Goal: Task Accomplishment & Management: Manage account settings

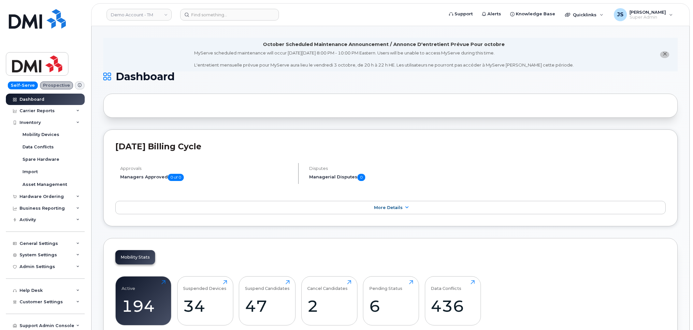
scroll to position [192, 0]
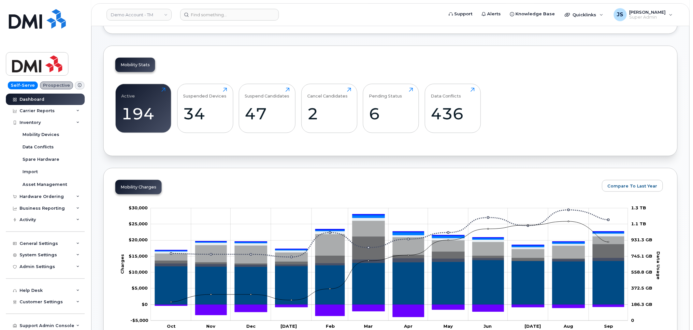
click at [586, 96] on div "Active 194 Click to view more Suspended Devices 34 Click to view more Suspend C…" at bounding box center [390, 111] width 550 height 66
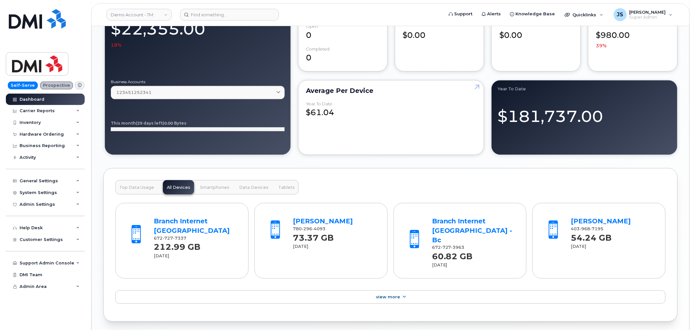
scroll to position [579, 0]
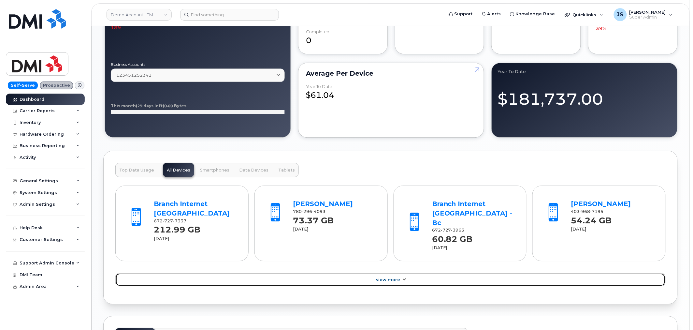
click at [386, 277] on span "View More" at bounding box center [388, 279] width 24 height 5
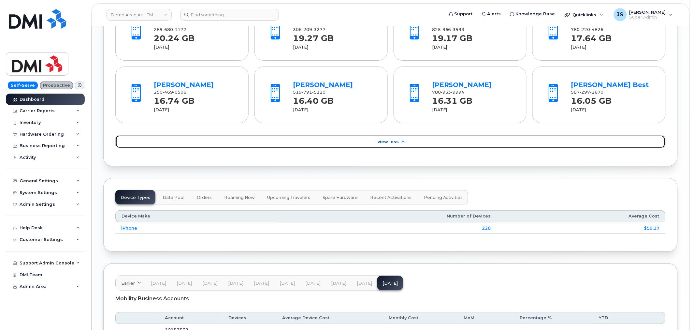
scroll to position [976, 0]
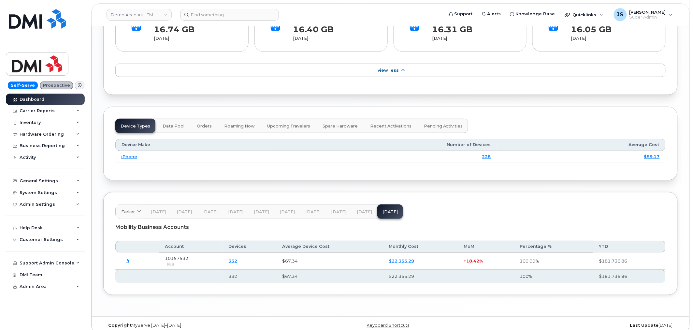
click at [164, 124] on span "Data Pool" at bounding box center [174, 126] width 22 height 5
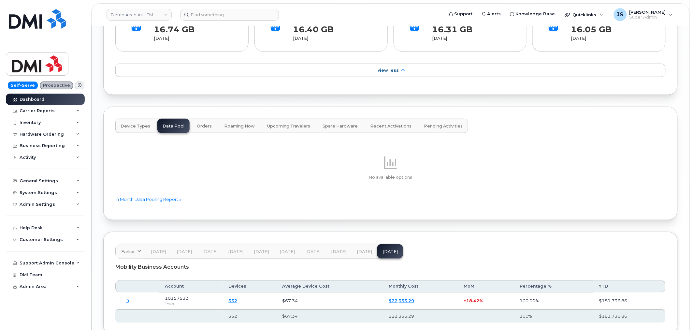
click at [220, 119] on button "Roaming Now" at bounding box center [239, 126] width 41 height 14
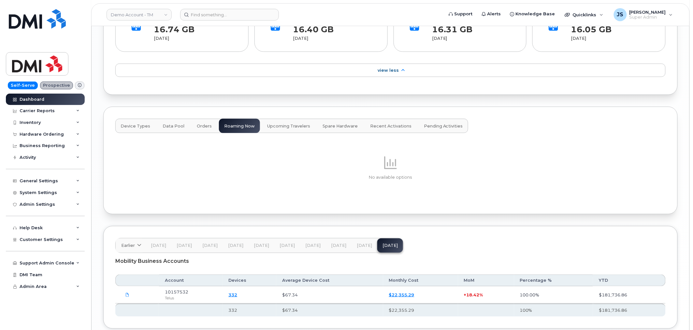
drag, startPoint x: 206, startPoint y: 121, endPoint x: 216, endPoint y: 119, distance: 9.7
click at [206, 121] on button "Orders" at bounding box center [204, 126] width 25 height 14
click at [273, 119] on button "Upcoming Travelers" at bounding box center [288, 126] width 53 height 14
click at [341, 124] on span "Spare Hardware" at bounding box center [340, 126] width 35 height 5
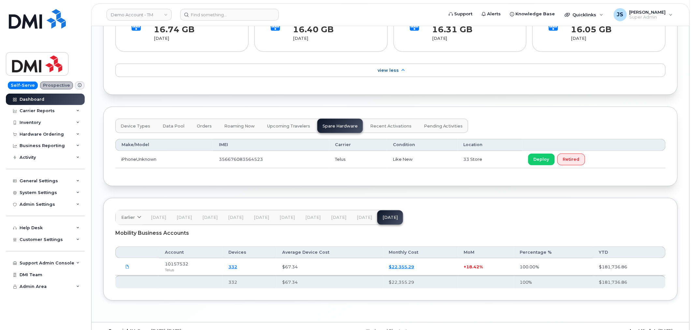
click at [378, 124] on span "Recent Activations" at bounding box center [390, 126] width 41 height 5
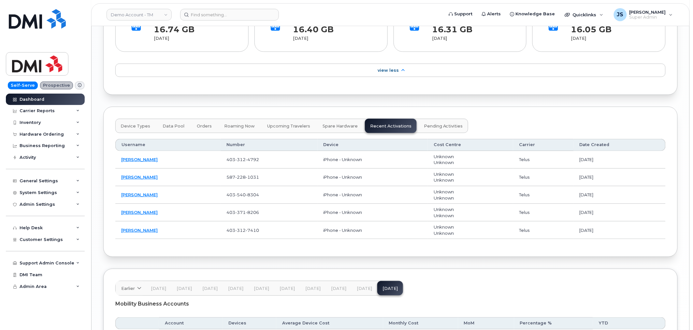
click at [425, 124] on span "Pending Activities" at bounding box center [443, 126] width 39 height 5
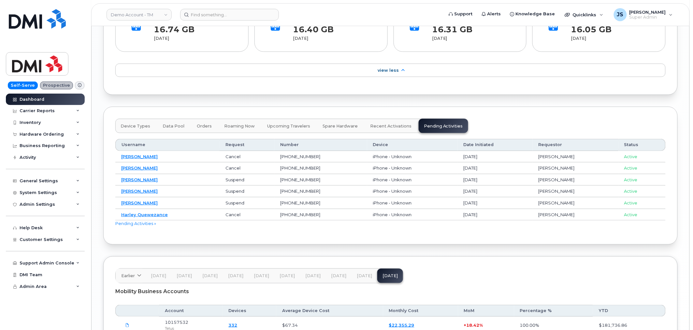
drag, startPoint x: 135, startPoint y: 114, endPoint x: 146, endPoint y: 113, distance: 10.5
click at [136, 119] on button "Device Types" at bounding box center [135, 126] width 40 height 14
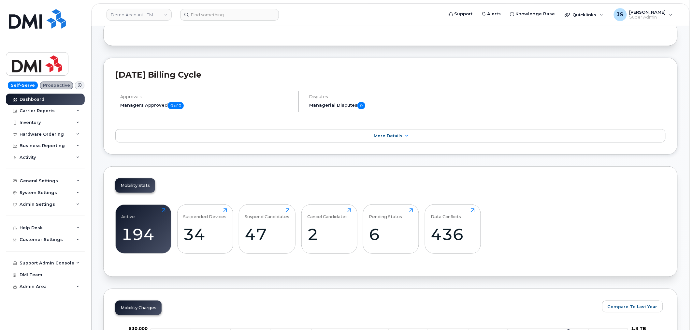
scroll to position [72, 0]
click at [556, 194] on div "Mobility Stats Active 194 Click to view more Suspended Devices 34 Click to view…" at bounding box center [390, 221] width 575 height 110
click at [288, 181] on div "Mobility Stats Active 194 Click to view more Suspended Devices 34 Click to view…" at bounding box center [390, 221] width 575 height 110
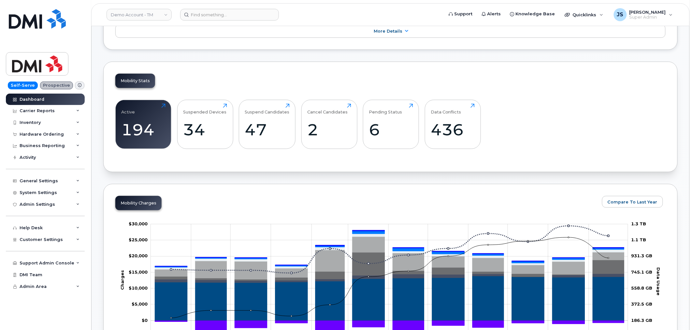
scroll to position [181, 0]
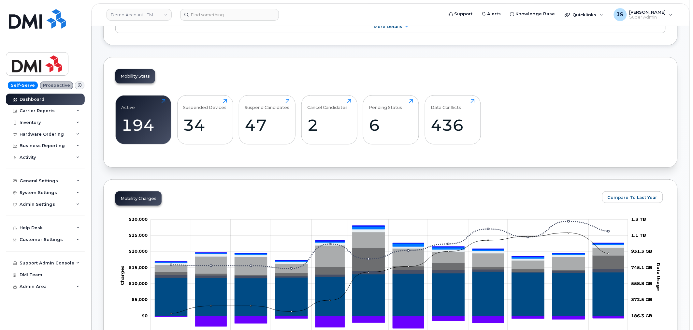
click at [208, 80] on div "Mobility Stats Active 194 Click to view more Suspended Devices 34 Click to view…" at bounding box center [390, 112] width 575 height 110
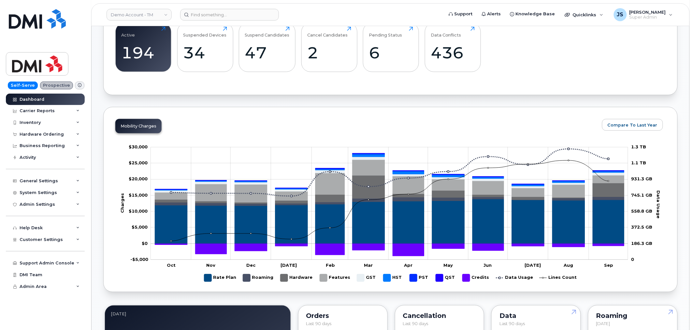
scroll to position [289, 0]
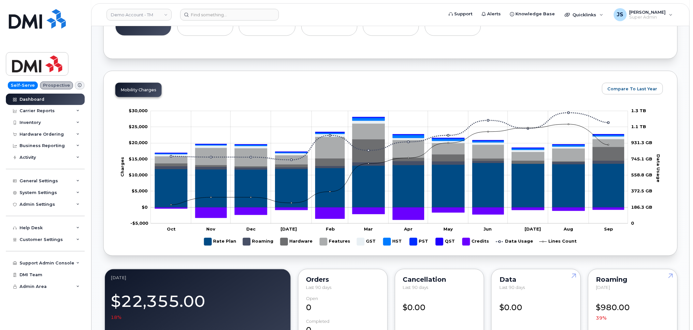
click at [242, 243] on rect at bounding box center [390, 179] width 550 height 147
click at [247, 243] on rect "Legend" at bounding box center [258, 241] width 31 height 13
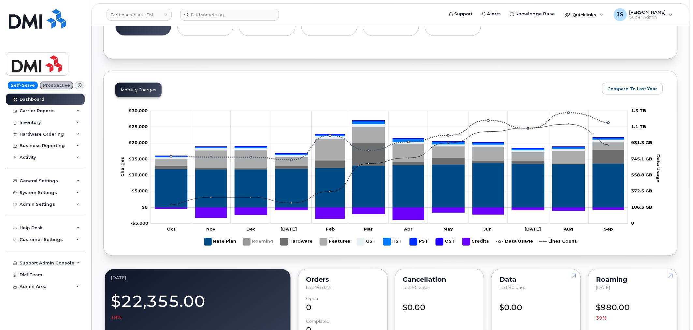
click at [284, 242] on rect "Legend" at bounding box center [297, 241] width 33 height 13
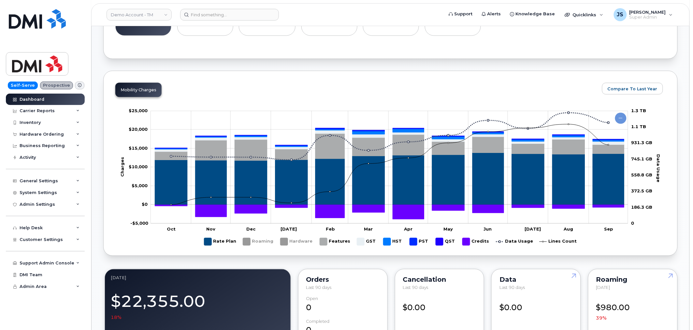
click at [327, 245] on rect "Legend" at bounding box center [335, 241] width 31 height 13
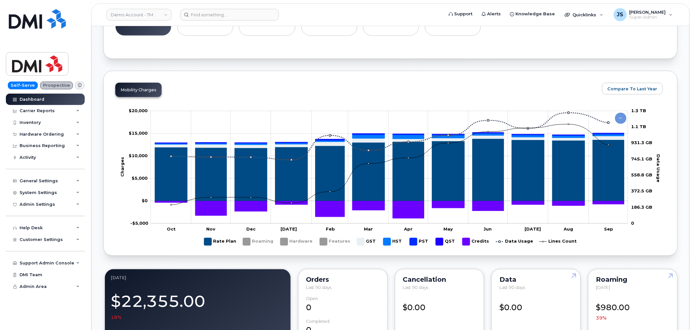
click at [325, 245] on rect "Legend" at bounding box center [335, 241] width 31 height 13
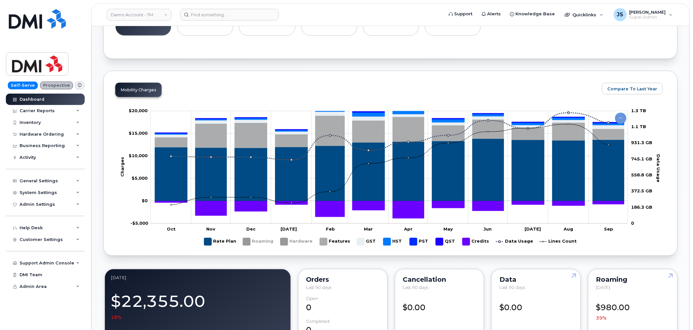
click at [284, 242] on rect "Legend" at bounding box center [297, 241] width 33 height 13
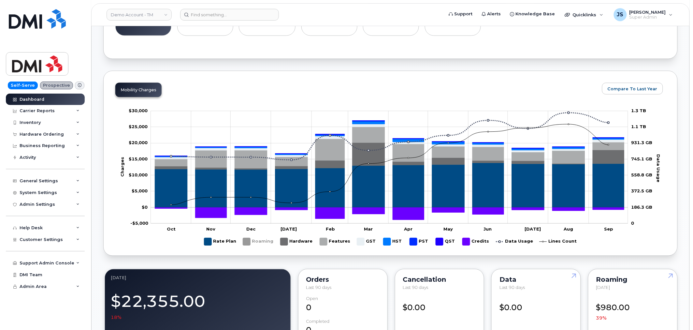
click at [249, 242] on rect "Legend" at bounding box center [258, 241] width 31 height 13
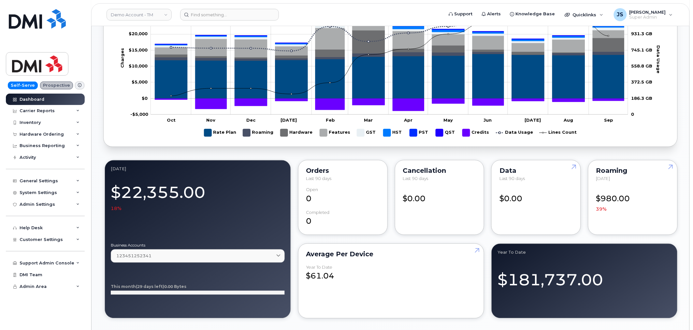
scroll to position [434, 0]
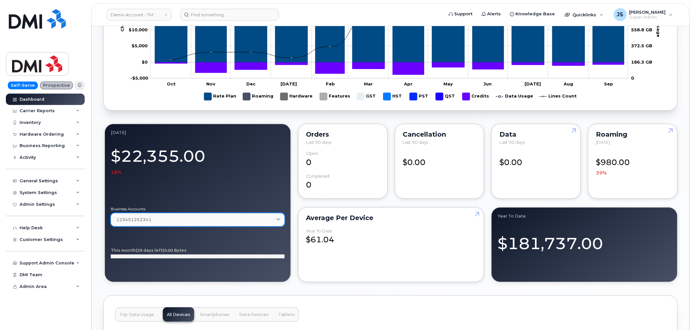
click at [211, 216] on link "123451252341" at bounding box center [198, 219] width 174 height 13
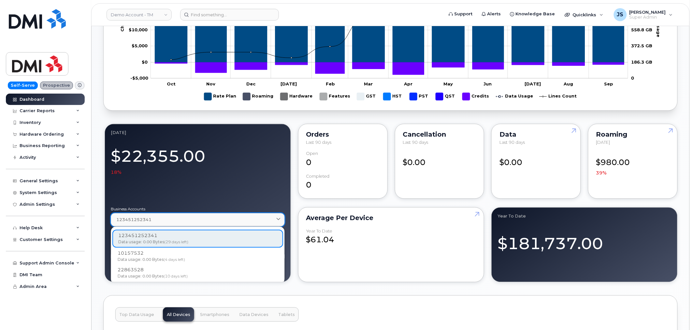
click at [205, 222] on div "123451252341" at bounding box center [197, 220] width 163 height 6
click at [298, 286] on div "September 2025 Billing Cycle Approvals Managers Approved 0 of 0 Disputes Manage…" at bounding box center [390, 248] width 575 height 1178
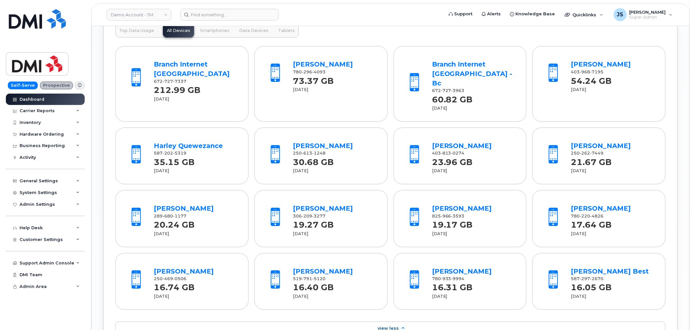
scroll to position [760, 0]
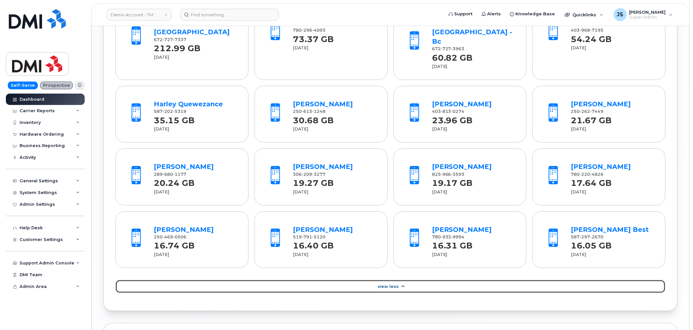
click at [392, 284] on span "View Less" at bounding box center [388, 286] width 21 height 5
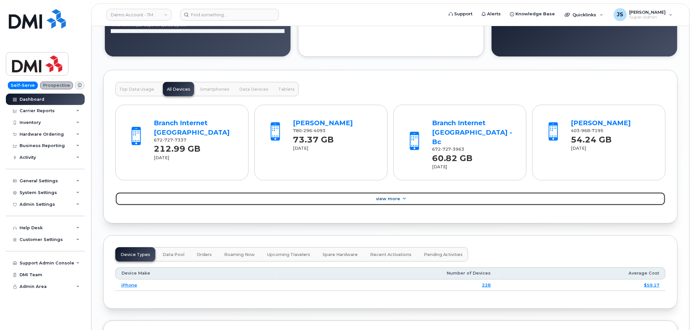
scroll to position [652, 0]
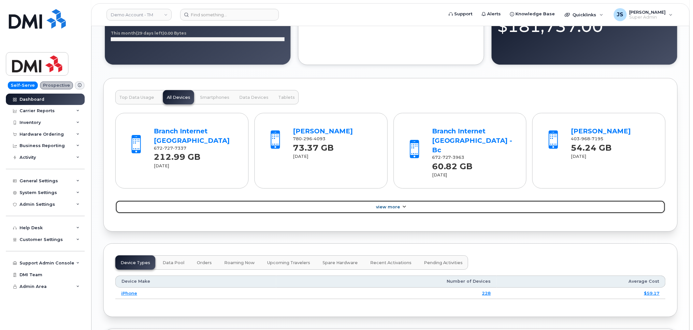
click at [404, 205] on icon at bounding box center [404, 207] width 5 height 4
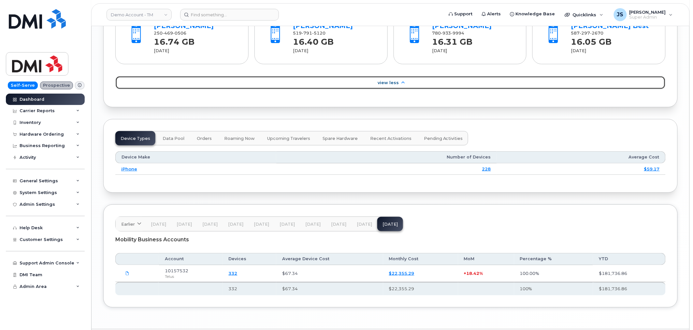
scroll to position [976, 0]
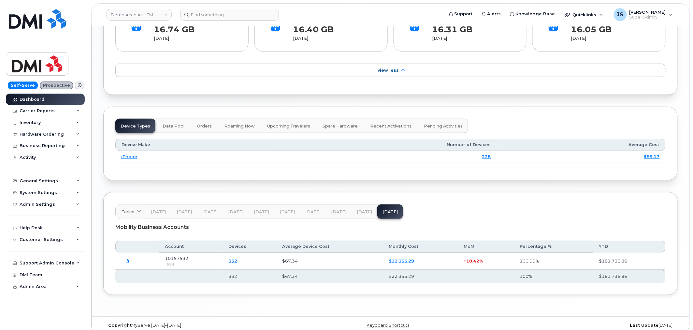
click at [178, 124] on span "Data Pool" at bounding box center [174, 126] width 22 height 5
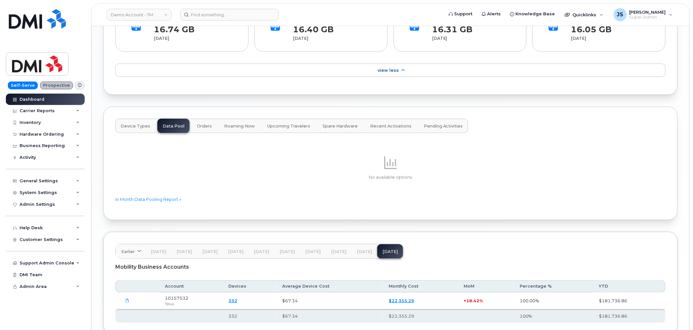
click at [197, 124] on span "Orders" at bounding box center [204, 126] width 15 height 5
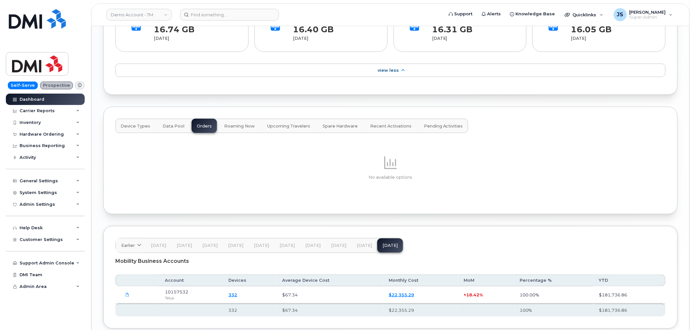
click at [224, 124] on span "Roaming Now" at bounding box center [239, 126] width 31 height 5
click at [269, 124] on span "Upcoming Travelers" at bounding box center [288, 126] width 43 height 5
click at [328, 121] on button "Spare Hardware" at bounding box center [340, 126] width 46 height 14
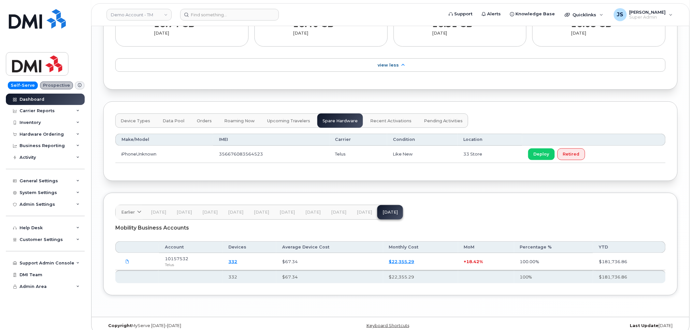
scroll to position [982, 0]
click at [439, 118] on span "Pending Activities" at bounding box center [443, 120] width 39 height 5
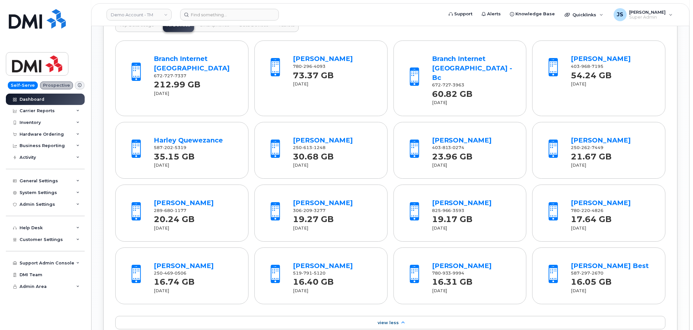
scroll to position [688, 0]
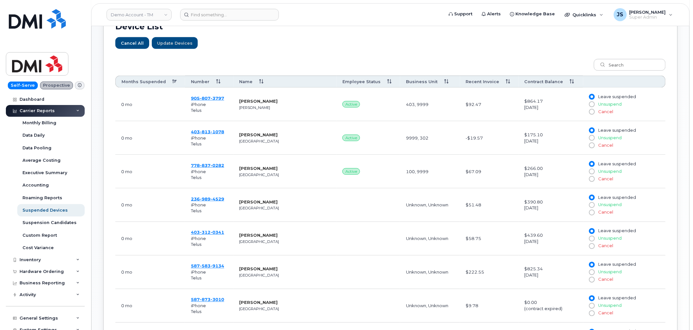
scroll to position [253, 0]
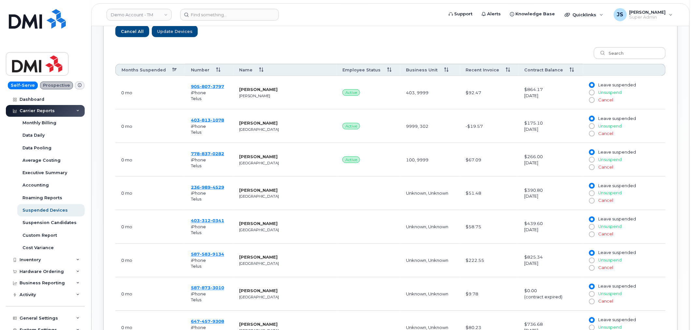
click at [156, 67] on th "Months Suspended" at bounding box center [150, 70] width 70 height 12
click at [136, 73] on th "Months Suspended" at bounding box center [150, 70] width 70 height 12
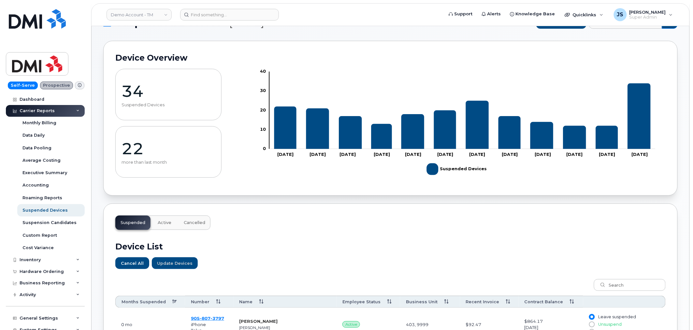
scroll to position [0, 0]
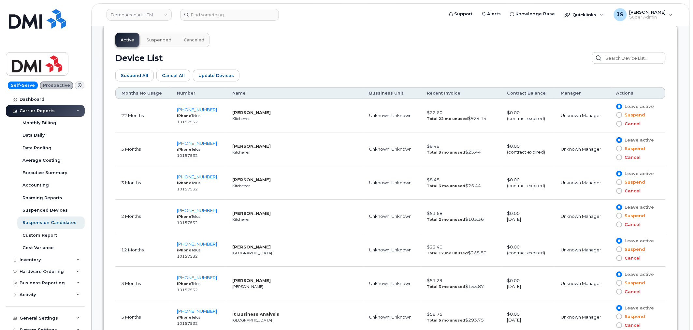
scroll to position [362, 0]
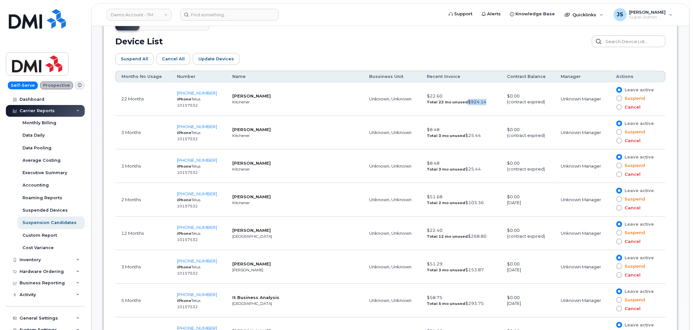
drag, startPoint x: 444, startPoint y: 102, endPoint x: 467, endPoint y: 101, distance: 22.8
click at [462, 100] on td "$22.60 Total 22 mo unused $924.14" at bounding box center [461, 99] width 80 height 34
click at [470, 101] on td "$22.60 Total 22 mo unused $924.14" at bounding box center [461, 99] width 80 height 34
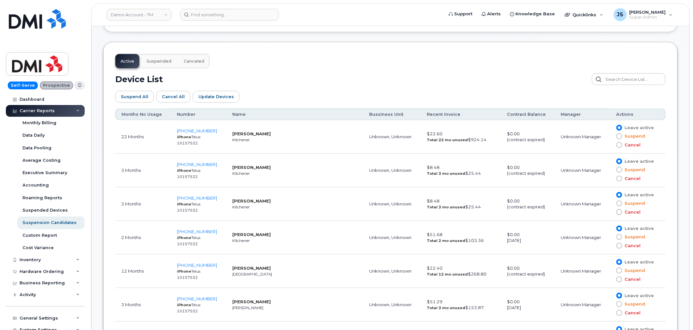
scroll to position [326, 0]
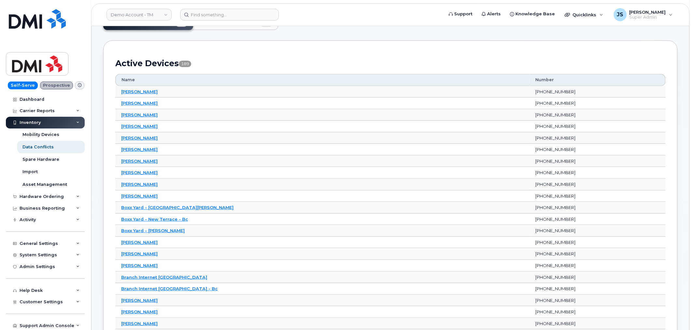
scroll to position [36, 0]
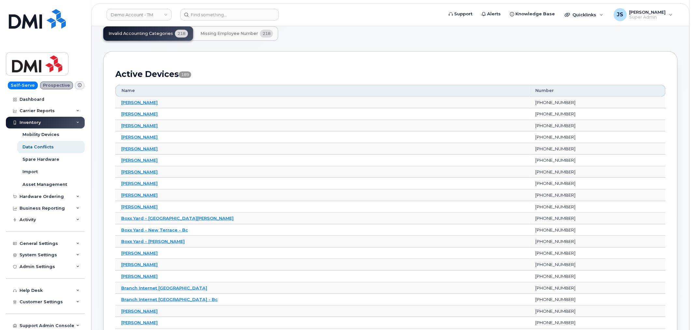
click at [235, 34] on span "Missing Employee Number" at bounding box center [229, 33] width 58 height 5
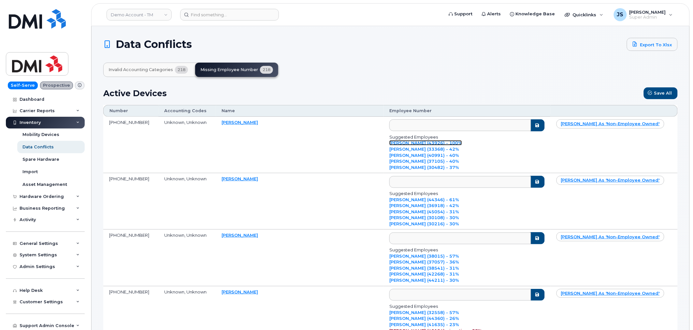
click at [439, 142] on link "Mark Smith (43926) - 100%" at bounding box center [425, 142] width 73 height 5
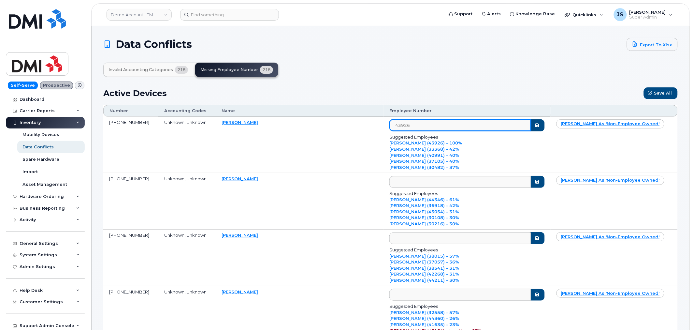
click at [480, 125] on input "43926" at bounding box center [459, 125] width 141 height 12
type input "4"
click at [332, 70] on div "Invalid Accounting Categories 218 Missing Employee Number 218" at bounding box center [390, 70] width 575 height 14
click at [330, 43] on h1 "Data Conflicts" at bounding box center [363, 44] width 520 height 10
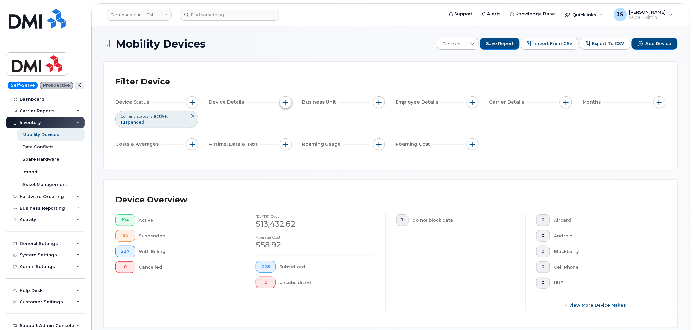
click at [287, 103] on span "button" at bounding box center [285, 102] width 5 height 5
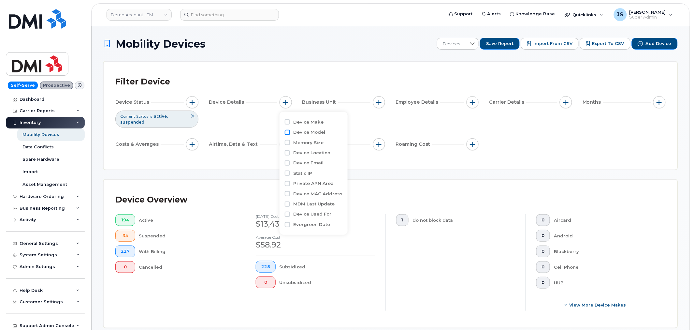
click at [285, 130] on input "Device Model" at bounding box center [287, 132] width 5 height 5
click at [324, 146] on span "contains" at bounding box center [323, 145] width 56 height 12
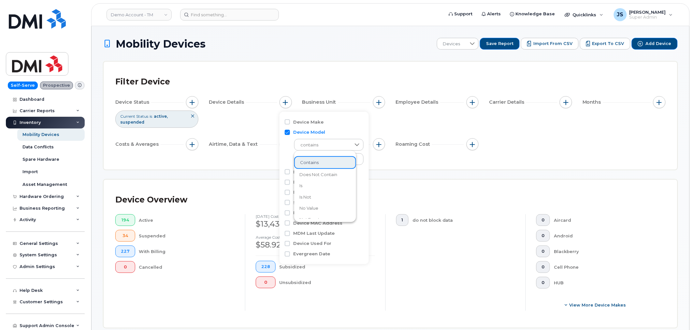
click at [334, 154] on ul "contains does not contain is is not no value not empty" at bounding box center [325, 190] width 62 height 74
click at [280, 150] on div "Device Make Device Model contains Memory Size Device Location Device Email Stat…" at bounding box center [324, 188] width 89 height 152
click at [285, 133] on input "Device Model" at bounding box center [287, 132] width 5 height 5
checkbox input "false"
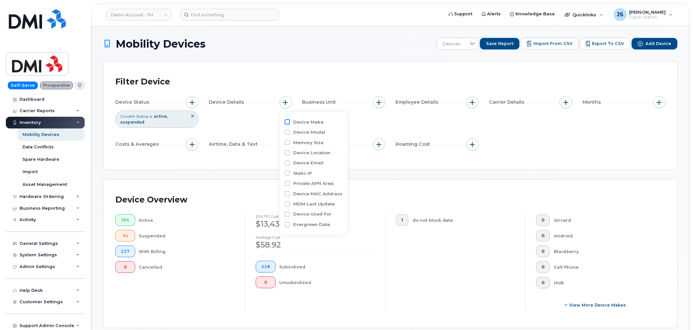
click at [286, 121] on input "Device Make" at bounding box center [287, 121] width 5 height 5
checkbox input "true"
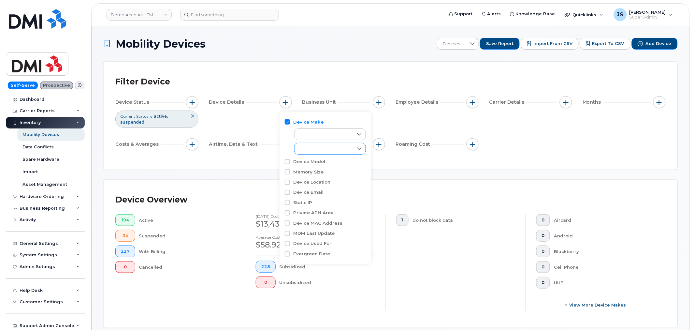
click at [305, 145] on div "empty" at bounding box center [324, 148] width 59 height 11
drag, startPoint x: 319, startPoint y: 184, endPoint x: 316, endPoint y: 172, distance: 12.7
click at [319, 184] on span "Blackberry" at bounding box center [318, 185] width 23 height 6
checkbox input "true"
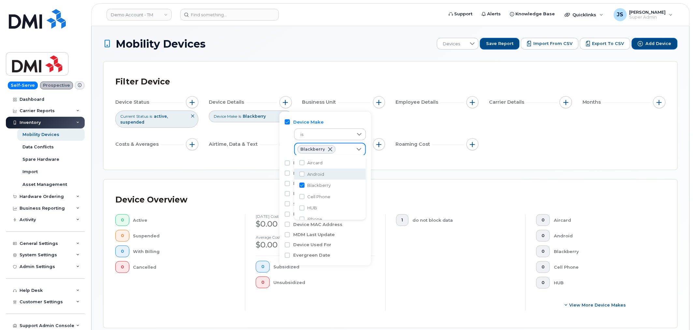
click at [316, 172] on span "Android" at bounding box center [315, 174] width 17 height 6
checkbox input "true"
click at [323, 187] on li "iPhone" at bounding box center [330, 188] width 72 height 11
checkbox input "true"
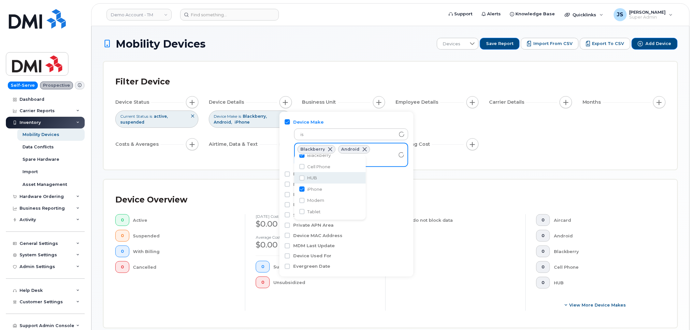
click at [258, 156] on div "Filter Device Device Status Current Status is active suspended Device Details D…" at bounding box center [390, 115] width 550 height 84
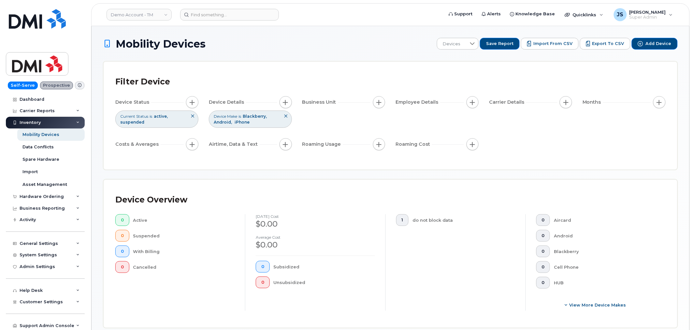
click at [388, 86] on div "Filter Device" at bounding box center [390, 81] width 550 height 17
click at [477, 102] on button "button" at bounding box center [473, 102] width 12 height 12
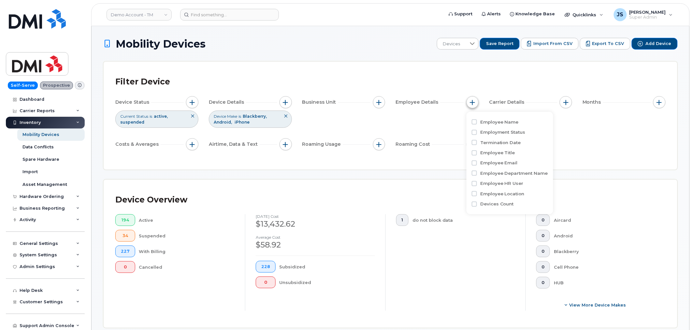
click at [474, 102] on span "button" at bounding box center [472, 102] width 5 height 5
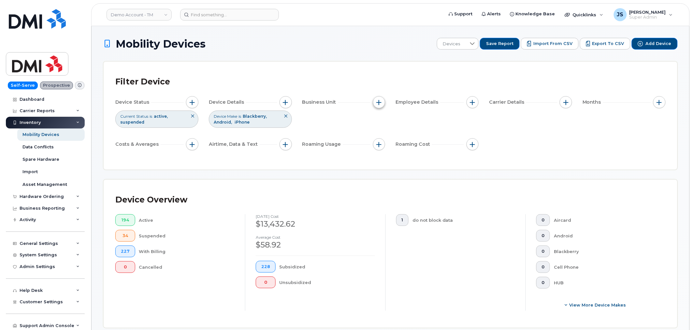
click at [380, 100] on span "button" at bounding box center [379, 102] width 5 height 5
click at [382, 122] on input "Manager" at bounding box center [380, 121] width 5 height 5
checkbox input "true"
click at [383, 163] on input "Cost Center" at bounding box center [380, 161] width 5 height 5
checkbox input "true"
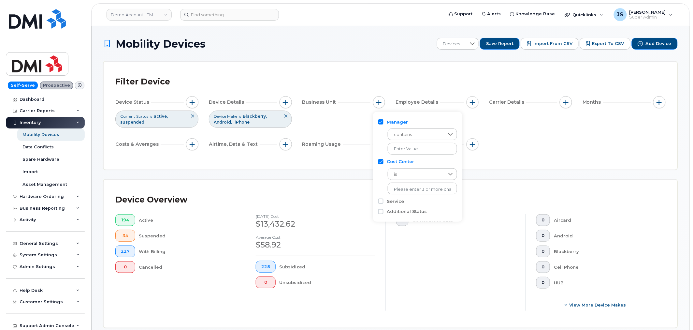
click at [382, 121] on input "Manager" at bounding box center [380, 121] width 5 height 5
checkbox input "false"
click at [380, 133] on input "Cost Center" at bounding box center [380, 132] width 5 height 5
checkbox input "false"
click at [559, 93] on div "Filter Device Device Status Current Status is active suspended Device Details D…" at bounding box center [390, 115] width 550 height 84
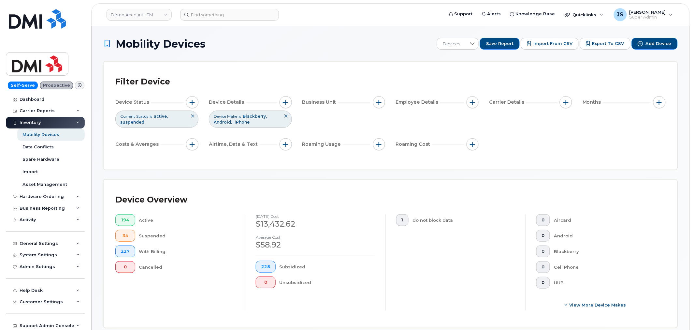
click at [559, 96] on div "Carrier Details" at bounding box center [530, 102] width 83 height 12
click at [562, 100] on button "button" at bounding box center [566, 102] width 12 height 12
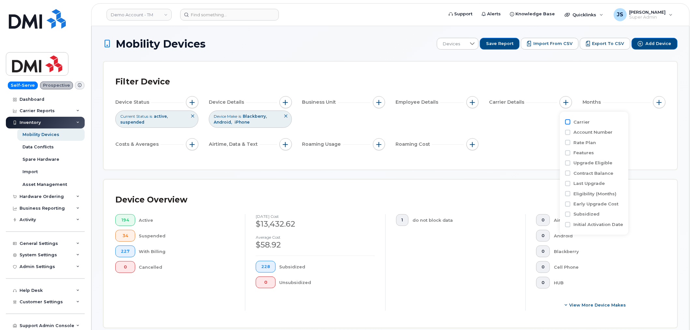
click at [569, 123] on input "Carrier" at bounding box center [567, 121] width 5 height 5
checkbox input "true"
click at [596, 145] on div "empty" at bounding box center [604, 148] width 59 height 11
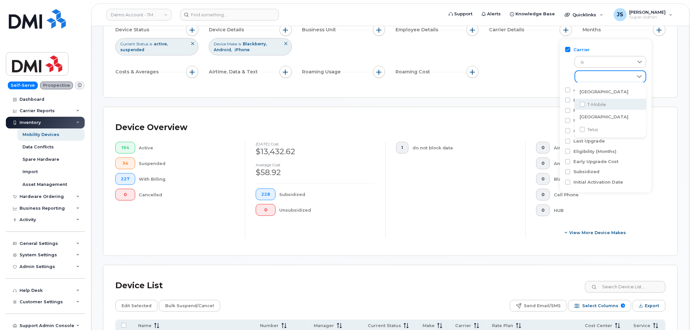
scroll to position [36, 0]
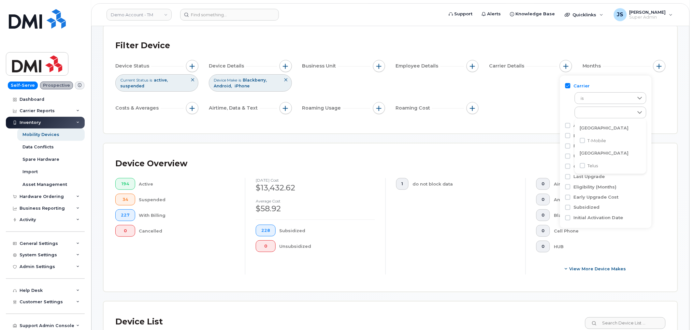
click at [588, 168] on span "Telus" at bounding box center [593, 166] width 10 height 6
checkbox input "true"
click at [546, 119] on div "Filter Device Device Status Current Status is active suspended Device Details D…" at bounding box center [390, 79] width 550 height 84
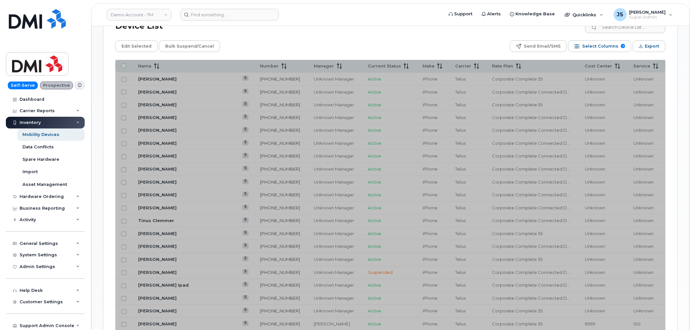
scroll to position [289, 0]
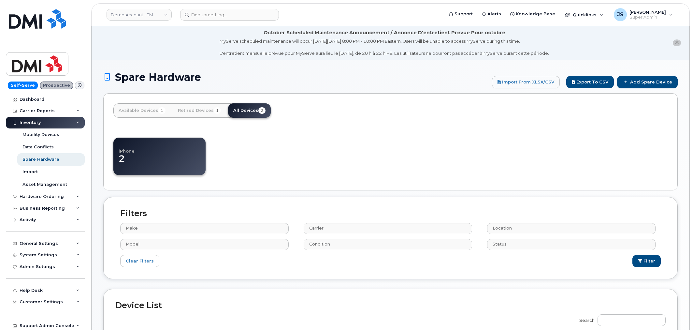
select select
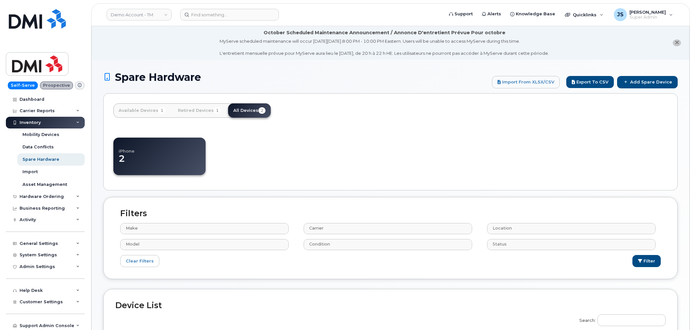
select select
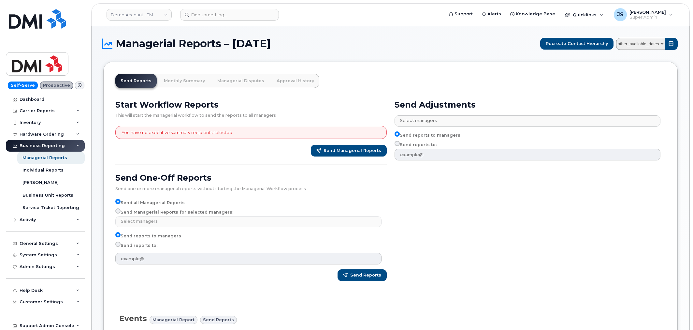
select select
click at [176, 211] on label "Send Managerial Reports for selected managers:" at bounding box center [174, 212] width 118 height 8
click at [121, 211] on input "Send Managerial Reports for selected managers:" at bounding box center [117, 210] width 5 height 5
radio input "true"
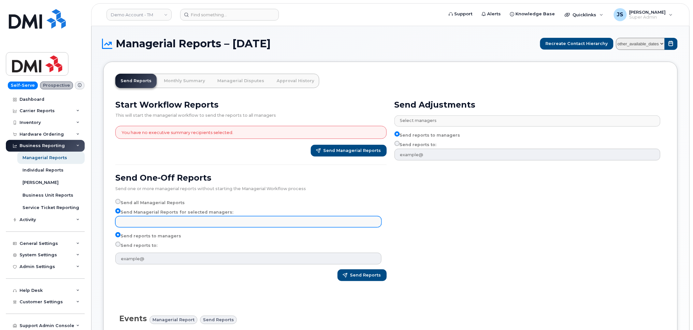
click at [182, 222] on input "text" at bounding box center [191, 221] width 145 height 9
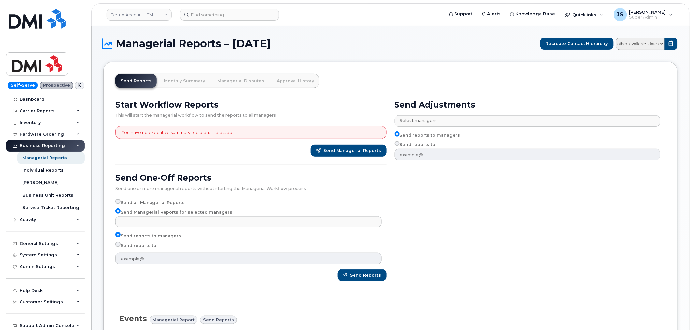
type input "Select managers"
click at [143, 243] on label "Send reports to:" at bounding box center [136, 245] width 42 height 8
click at [121, 243] on input "Send reports to:" at bounding box center [117, 243] width 5 height 5
radio input "true"
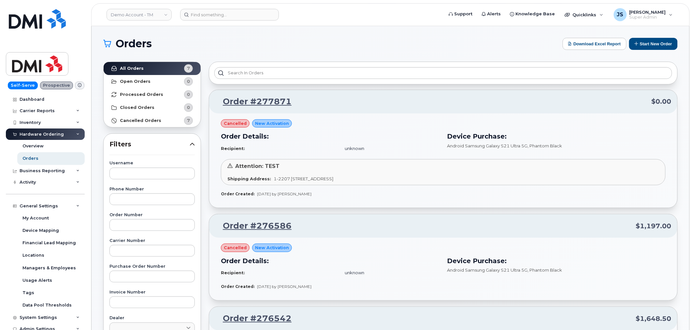
scroll to position [86, 0]
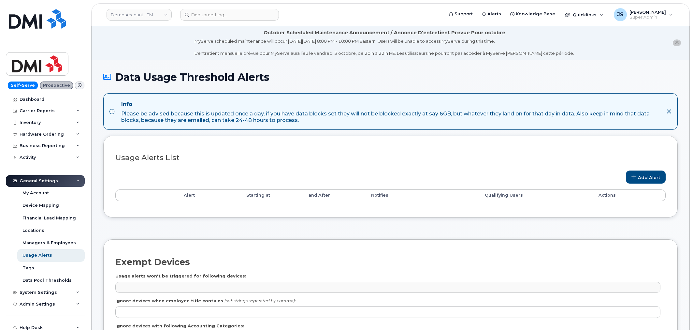
select select
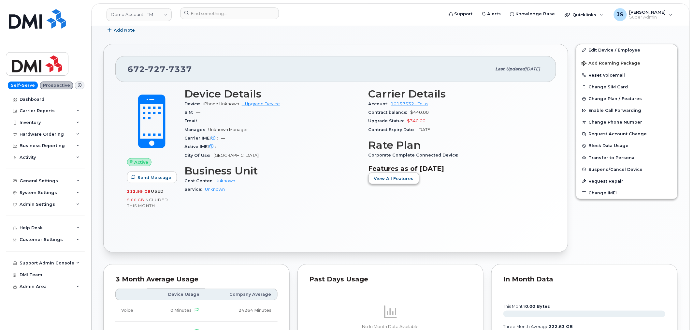
scroll to position [145, 0]
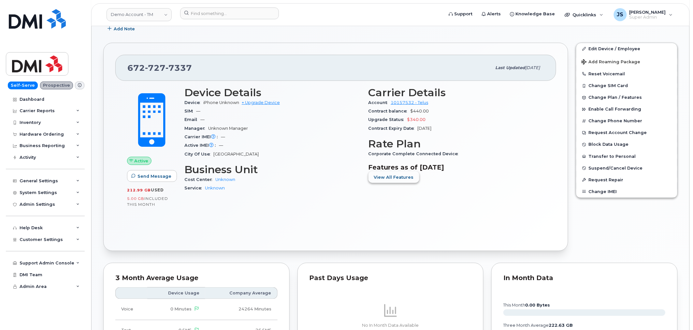
click at [404, 174] on span "View All Features" at bounding box center [394, 177] width 40 height 6
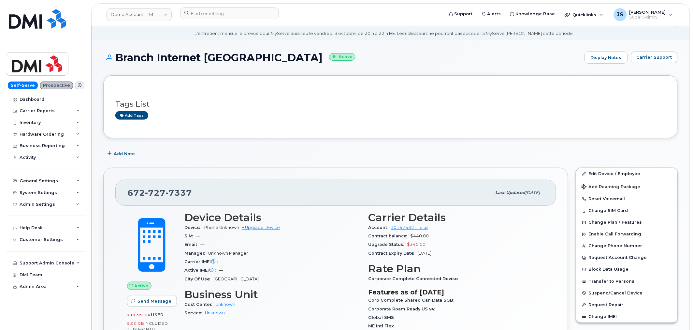
scroll to position [36, 0]
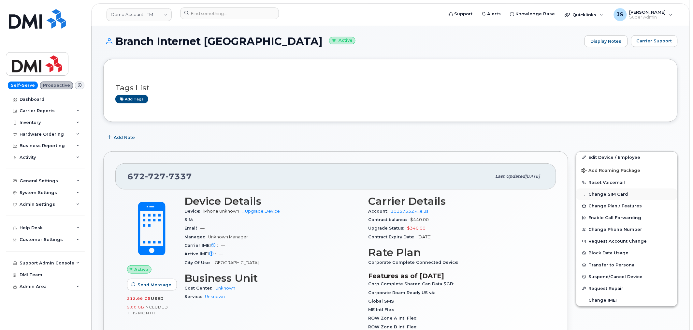
click at [604, 198] on button "Change SIM Card" at bounding box center [626, 194] width 101 height 12
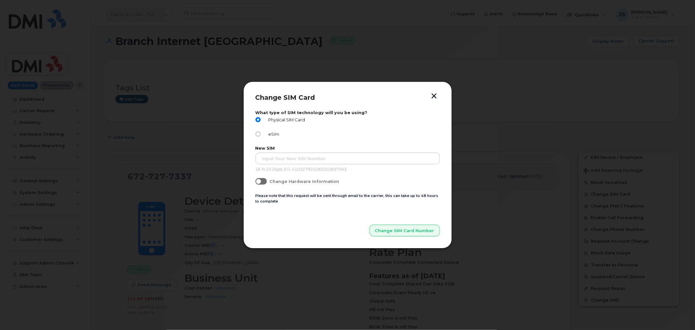
click at [433, 97] on button "button" at bounding box center [434, 96] width 10 height 7
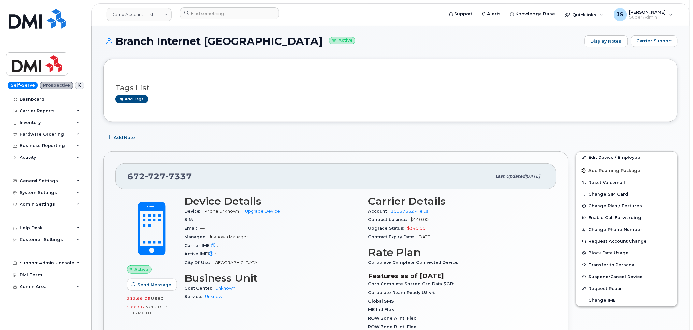
click at [474, 140] on div "Add Note" at bounding box center [390, 138] width 575 height 12
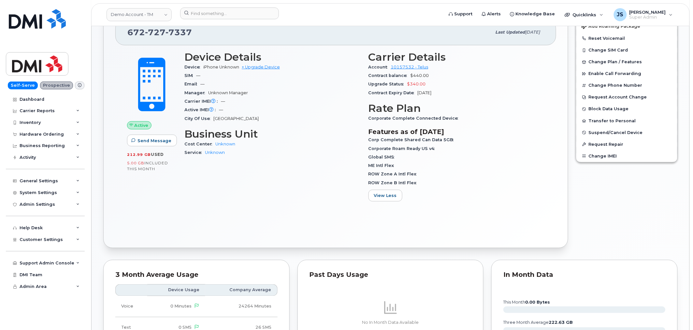
scroll to position [145, 0]
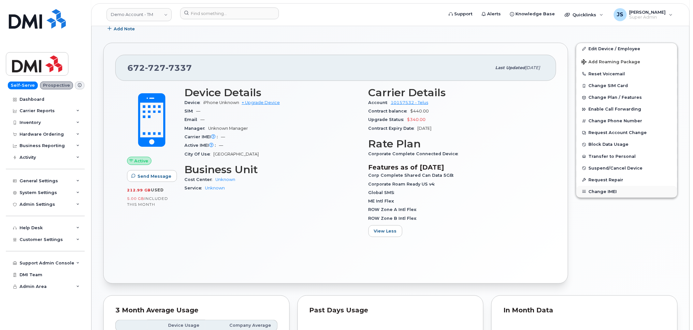
click at [592, 196] on button "Change IMEI" at bounding box center [626, 192] width 101 height 12
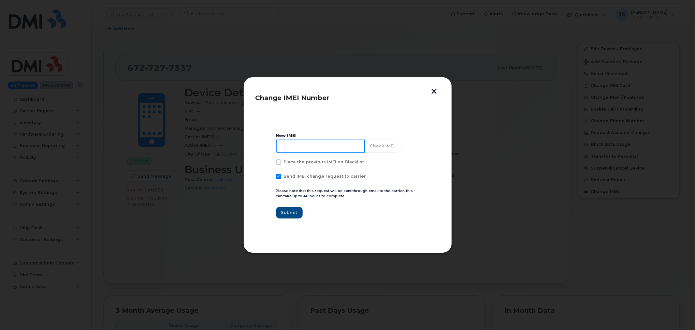
click at [346, 145] on input at bounding box center [320, 145] width 89 height 13
click at [435, 93] on button "button" at bounding box center [434, 92] width 10 height 7
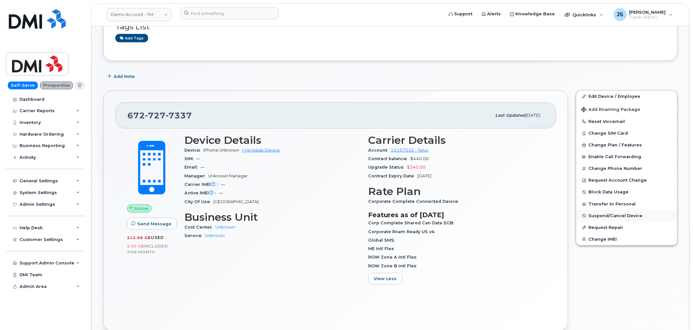
scroll to position [109, 0]
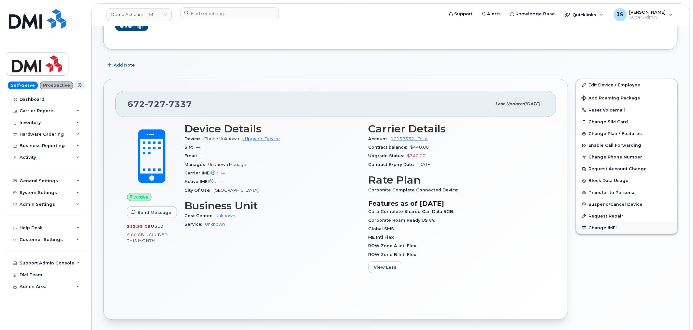
click at [620, 233] on button "Change IMEI" at bounding box center [626, 228] width 101 height 12
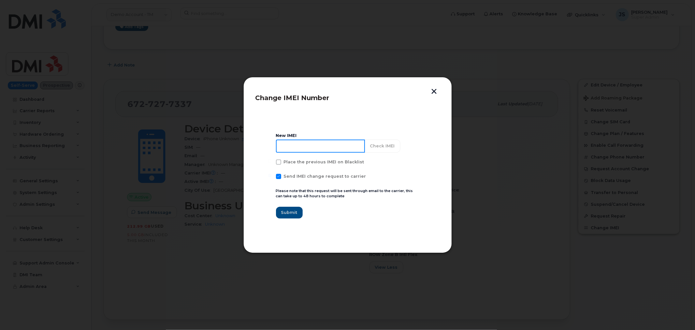
click at [346, 149] on input at bounding box center [320, 145] width 89 height 13
click at [342, 151] on input at bounding box center [320, 145] width 89 height 13
click at [431, 93] on button "button" at bounding box center [434, 92] width 10 height 7
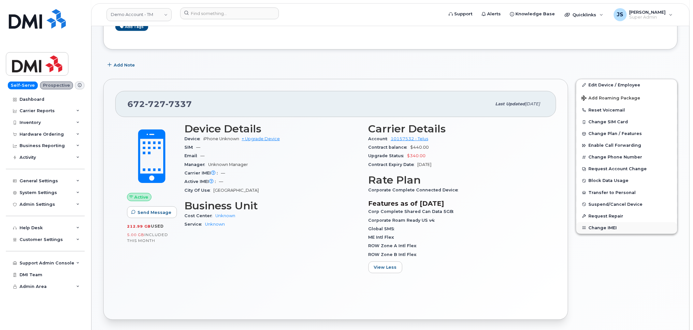
click at [616, 231] on button "Change IMEI" at bounding box center [626, 228] width 101 height 12
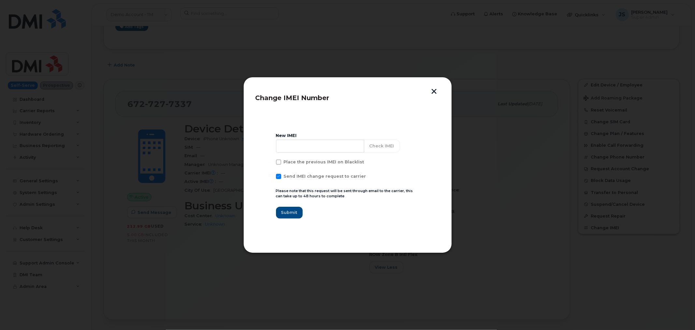
click at [435, 92] on button "button" at bounding box center [434, 92] width 10 height 7
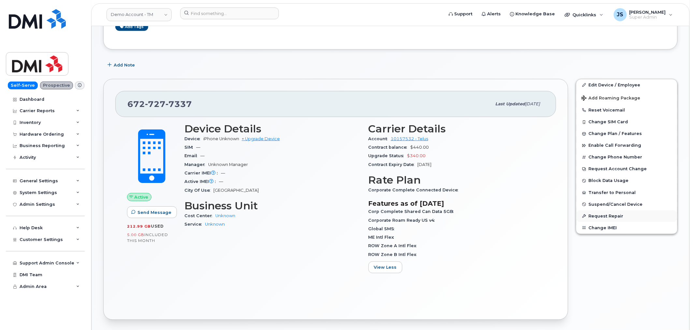
click at [605, 217] on button "Request Repair" at bounding box center [626, 216] width 101 height 12
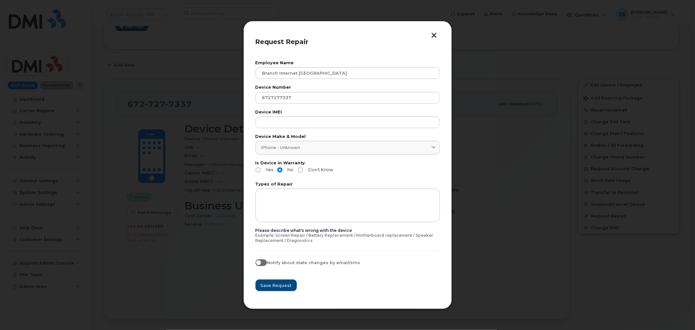
click at [435, 36] on button "button" at bounding box center [434, 36] width 10 height 7
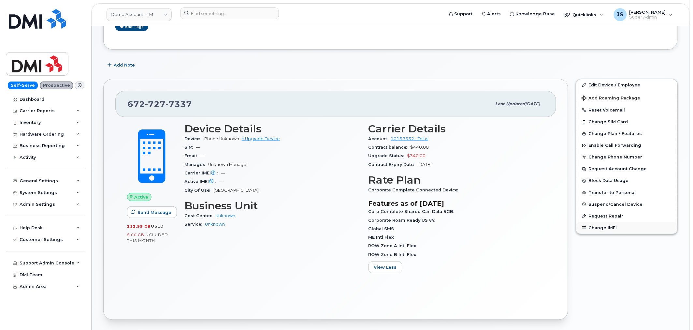
click at [602, 231] on button "Change IMEI" at bounding box center [626, 228] width 101 height 12
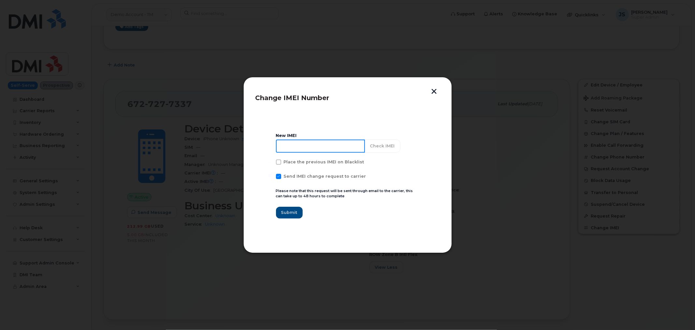
click at [317, 145] on input at bounding box center [320, 145] width 89 height 13
click at [432, 93] on button "button" at bounding box center [434, 92] width 10 height 7
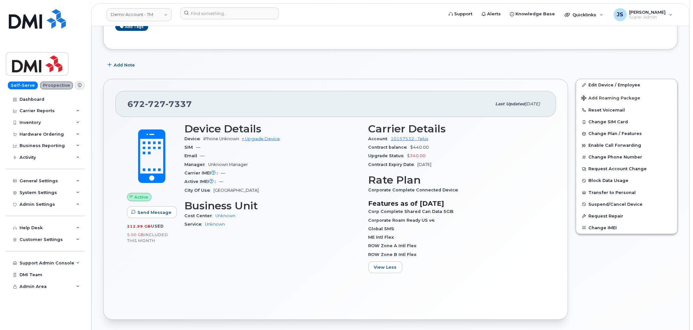
click at [541, 279] on div "Carrier Details Account 10157532 - Telus Contract balance $440.00 Upgrade Statu…" at bounding box center [457, 200] width 184 height 163
click at [623, 276] on div "Edit Device / Employee Add Roaming Package Reset Voicemail Change SIM Card Chan…" at bounding box center [626, 199] width 109 height 249
click at [558, 68] on div "Add Note" at bounding box center [390, 65] width 575 height 12
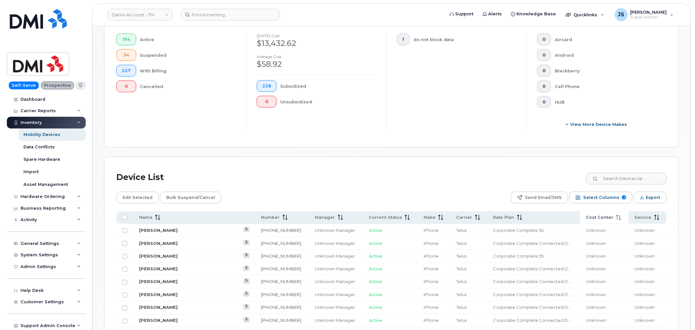
scroll to position [181, 0]
click at [657, 194] on span "Export" at bounding box center [652, 197] width 14 height 10
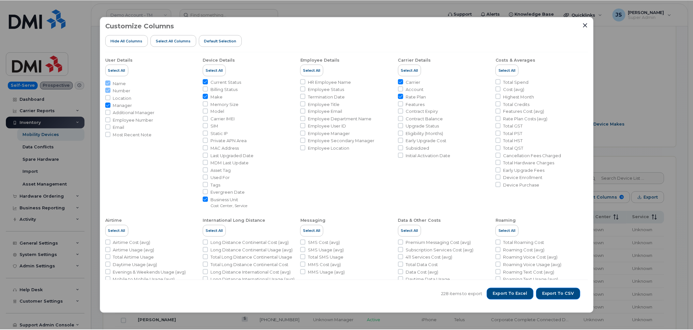
scroll to position [0, 0]
click at [564, 292] on span "Export to CSV" at bounding box center [560, 294] width 32 height 6
click at [551, 295] on span "Export to CSV" at bounding box center [560, 294] width 32 height 6
click at [585, 22] on icon "Close" at bounding box center [586, 24] width 5 height 5
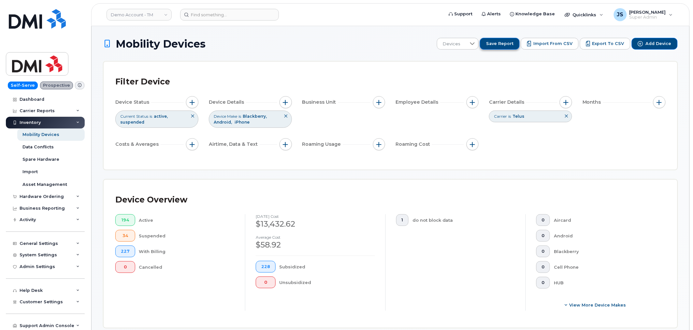
click at [514, 44] on span "Save Report" at bounding box center [499, 44] width 27 height 6
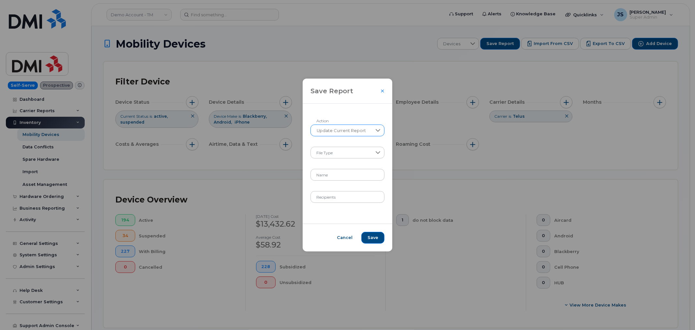
click at [369, 132] on span "Update Current Report" at bounding box center [341, 131] width 61 height 12
click at [365, 148] on li "Create New Report" at bounding box center [347, 147] width 73 height 11
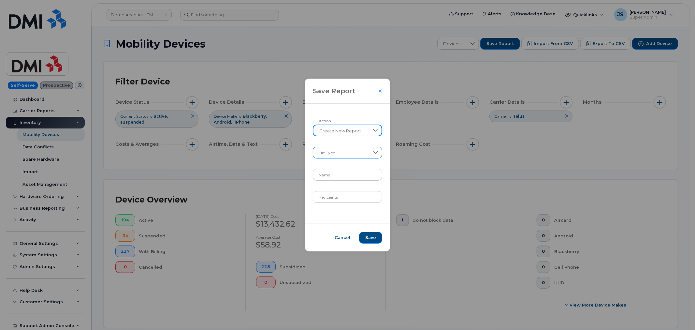
click at [354, 151] on span at bounding box center [341, 153] width 56 height 12
click at [362, 170] on li "XLSX" at bounding box center [347, 169] width 65 height 11
click at [361, 174] on input "Name" at bounding box center [347, 175] width 69 height 12
type input "September Report"
click at [352, 197] on input "Recipients" at bounding box center [347, 197] width 69 height 12
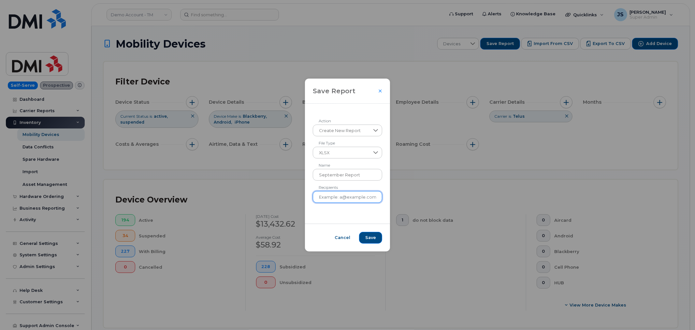
type input "jade@dminc.com , dj@dminc.com"
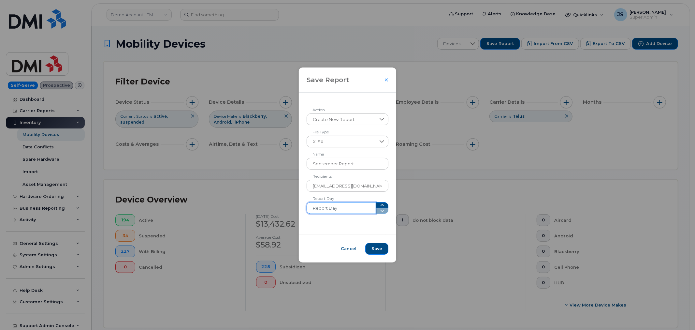
click at [357, 209] on input "Report Day" at bounding box center [341, 208] width 69 height 12
type input "1"
click at [348, 251] on span "Cancel" at bounding box center [349, 249] width 16 height 6
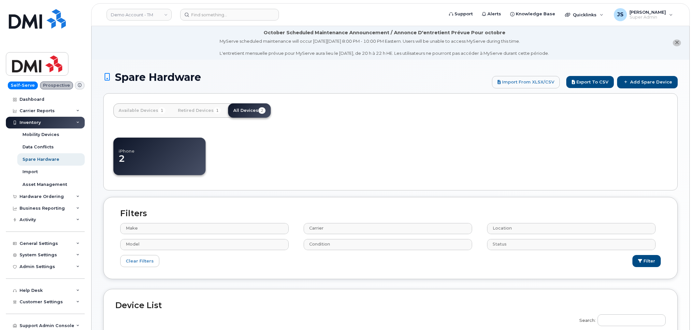
select select
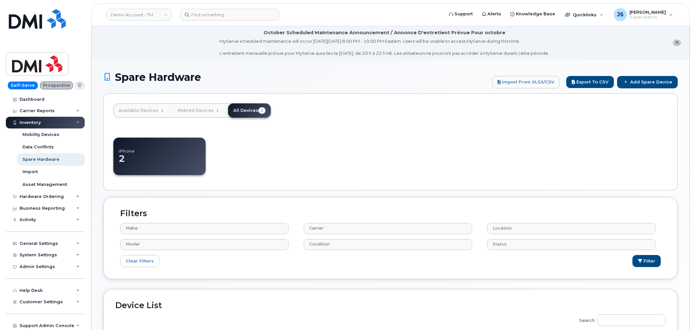
select select
click at [649, 79] on link "Add Spare Device" at bounding box center [647, 82] width 61 height 12
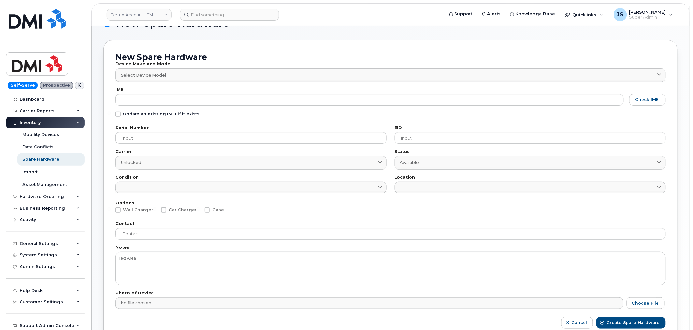
scroll to position [36, 0]
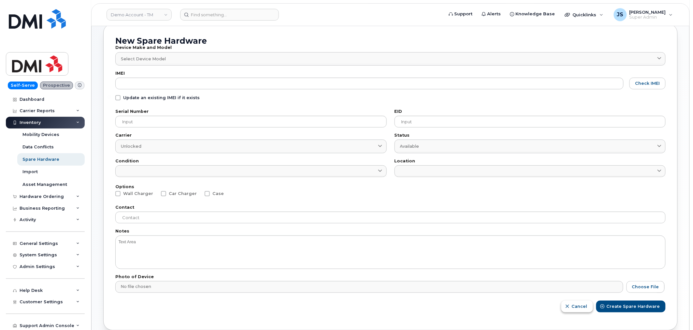
click at [588, 307] on span "Cancel" at bounding box center [580, 306] width 16 height 6
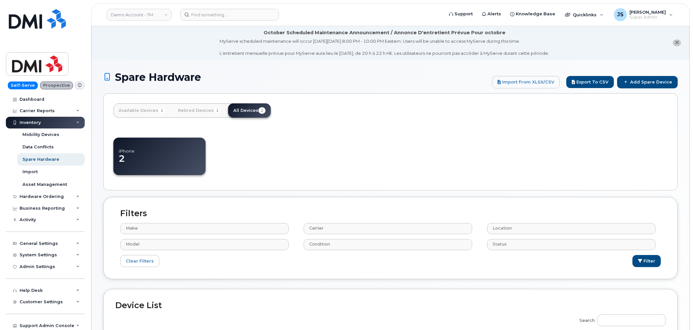
select select
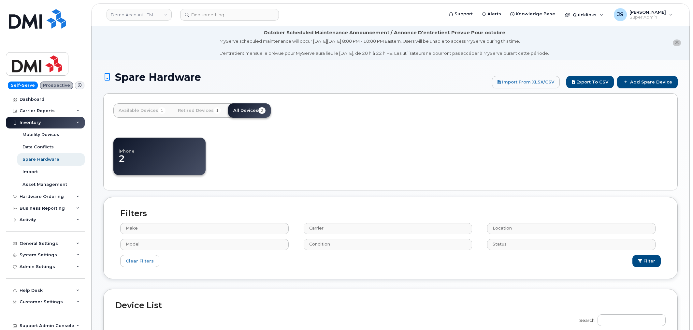
select select
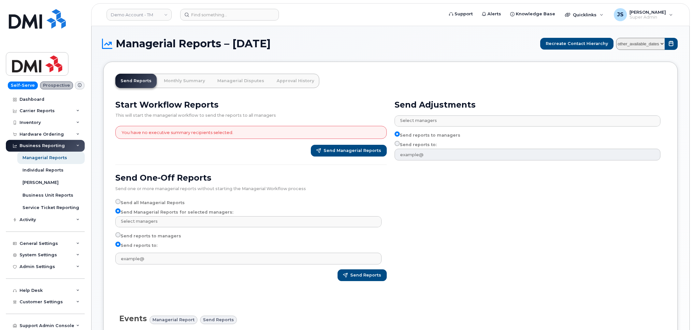
select select
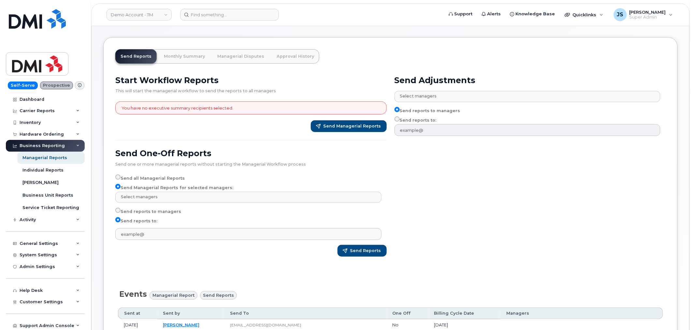
scroll to position [36, 0]
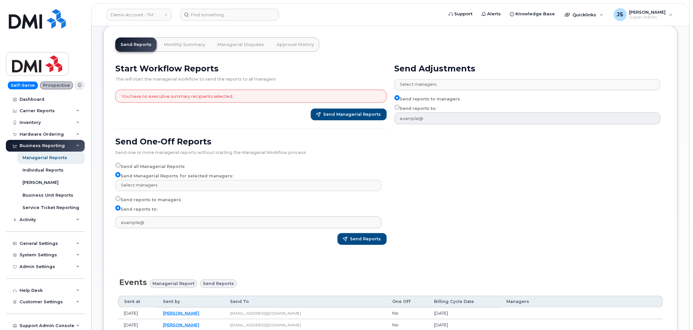
click at [144, 177] on label "Send Managerial Reports for selected managers:" at bounding box center [174, 176] width 118 height 8
click at [121, 177] on input "Send Managerial Reports for selected managers:" at bounding box center [117, 174] width 5 height 5
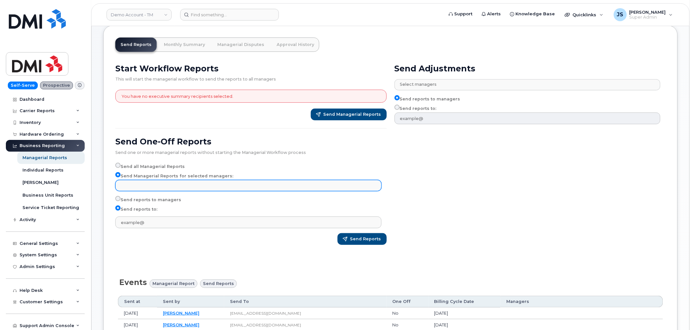
click at [165, 187] on input "text" at bounding box center [249, 185] width 260 height 9
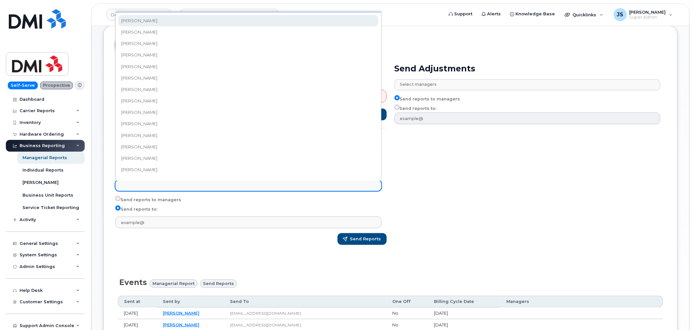
select select "1302b895-dce6-4b78-9f43-7f42d2bcf667"
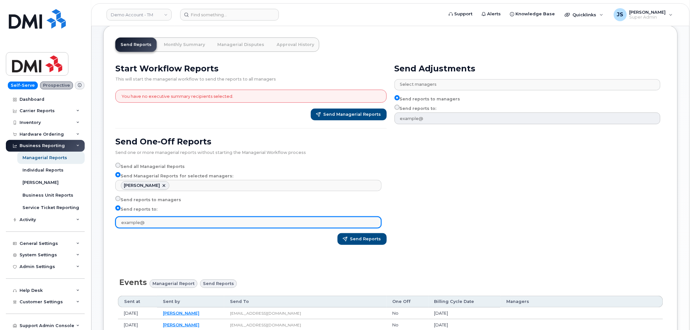
click at [154, 223] on input "text" at bounding box center [248, 222] width 266 height 12
type input "[EMAIL_ADDRESS][DOMAIN_NAME]"
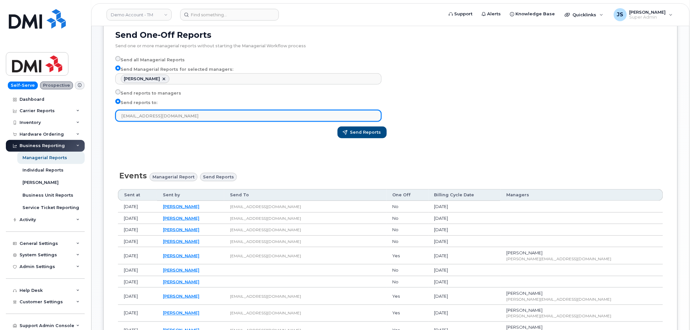
scroll to position [142, 0]
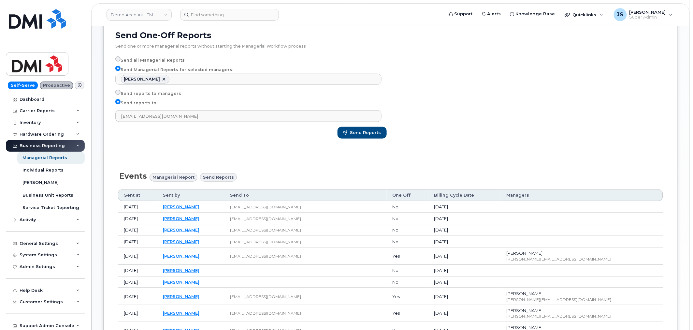
click at [572, 125] on div "Send Adjustments Select managers No matches found Abdoul Jeelal Ahmed Breast Am…" at bounding box center [530, 50] width 279 height 194
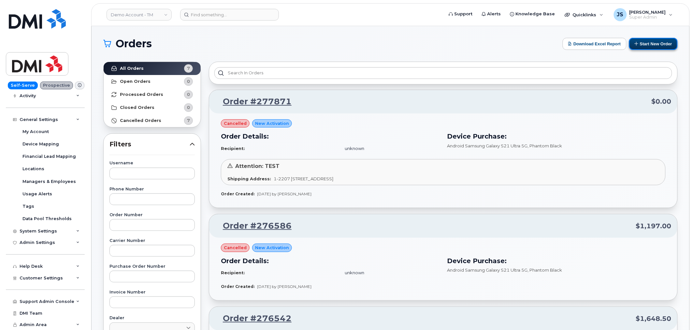
click at [659, 46] on button "Start New Order" at bounding box center [653, 44] width 49 height 12
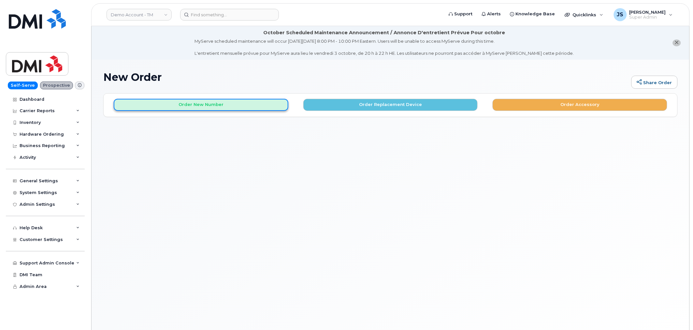
click at [201, 107] on button "Order New Number" at bounding box center [201, 105] width 175 height 12
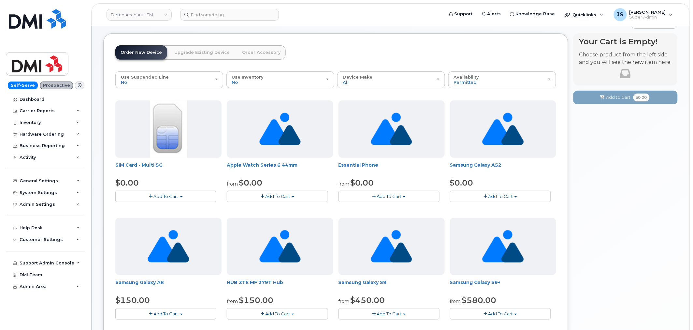
scroll to position [72, 0]
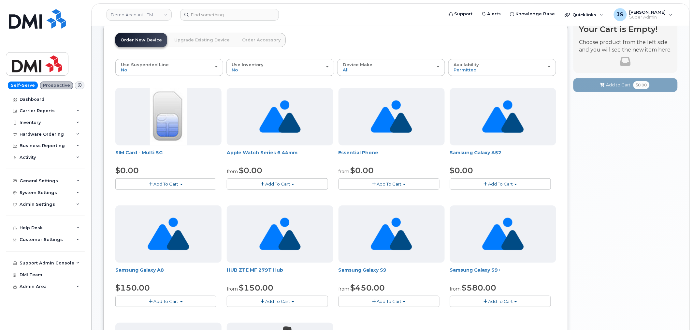
click at [386, 182] on span "Add To Cart" at bounding box center [389, 183] width 25 height 5
click at [421, 200] on div "SIM Card - Multi 5G $0.00 Add To Cart $0.00 - New Activation Apple Watch Series…" at bounding box center [335, 261] width 441 height 347
click at [381, 184] on span "Add To Cart" at bounding box center [389, 183] width 25 height 5
click at [412, 196] on div "SIM Card - Multi 5G $0.00 Add To Cart $0.00 - New Activation Apple Watch Series…" at bounding box center [335, 261] width 441 height 347
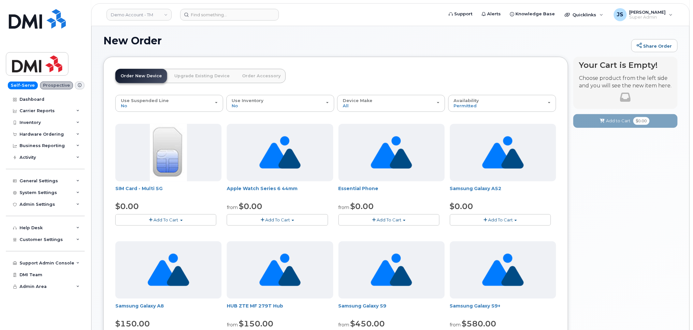
scroll to position [36, 0]
click at [617, 240] on div "Your Cart is Empty! Choose product from the left side and you will see the new …" at bounding box center [626, 309] width 104 height 504
click at [552, 50] on div "New Order Share Order" at bounding box center [390, 46] width 575 height 22
click at [664, 188] on div "Your Cart is Empty! Choose product from the left side and you will see the new …" at bounding box center [626, 309] width 104 height 504
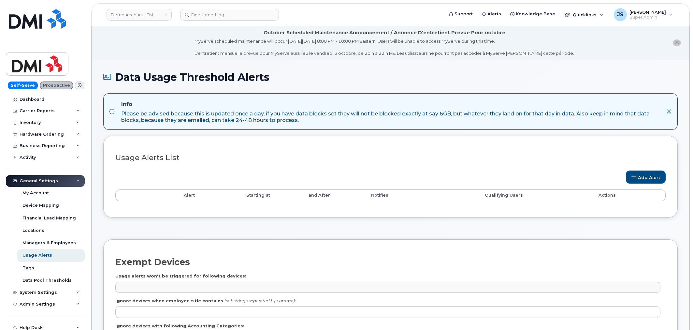
select select
click at [637, 180] on link "Add Alert" at bounding box center [646, 176] width 40 height 13
